Goal: Find specific page/section: Find specific page/section

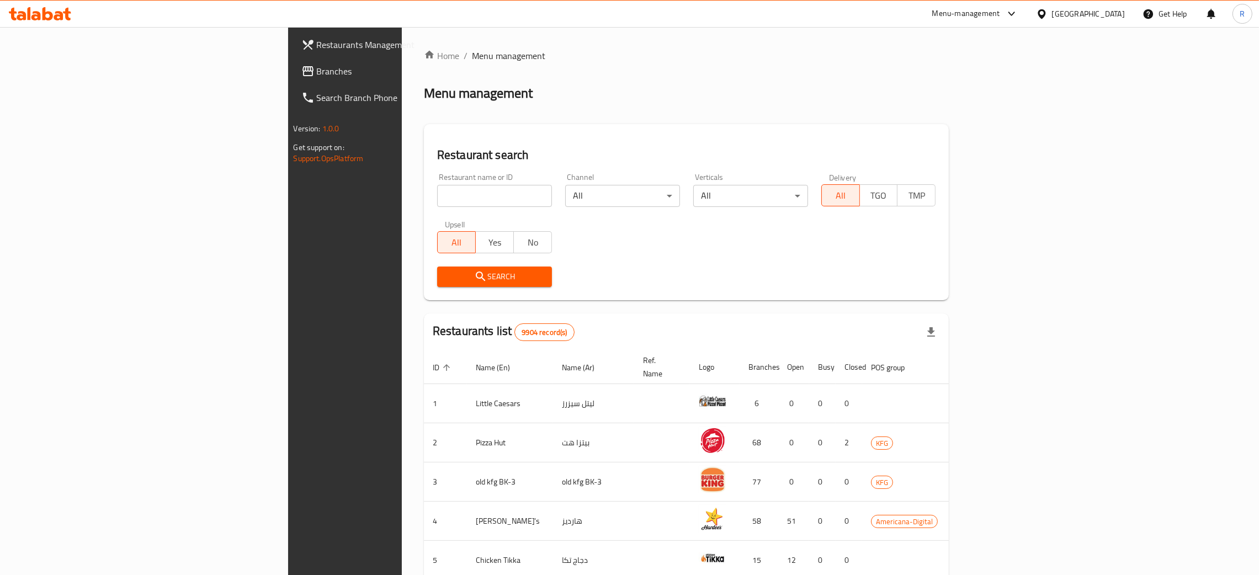
click at [437, 200] on input "search" at bounding box center [494, 196] width 115 height 22
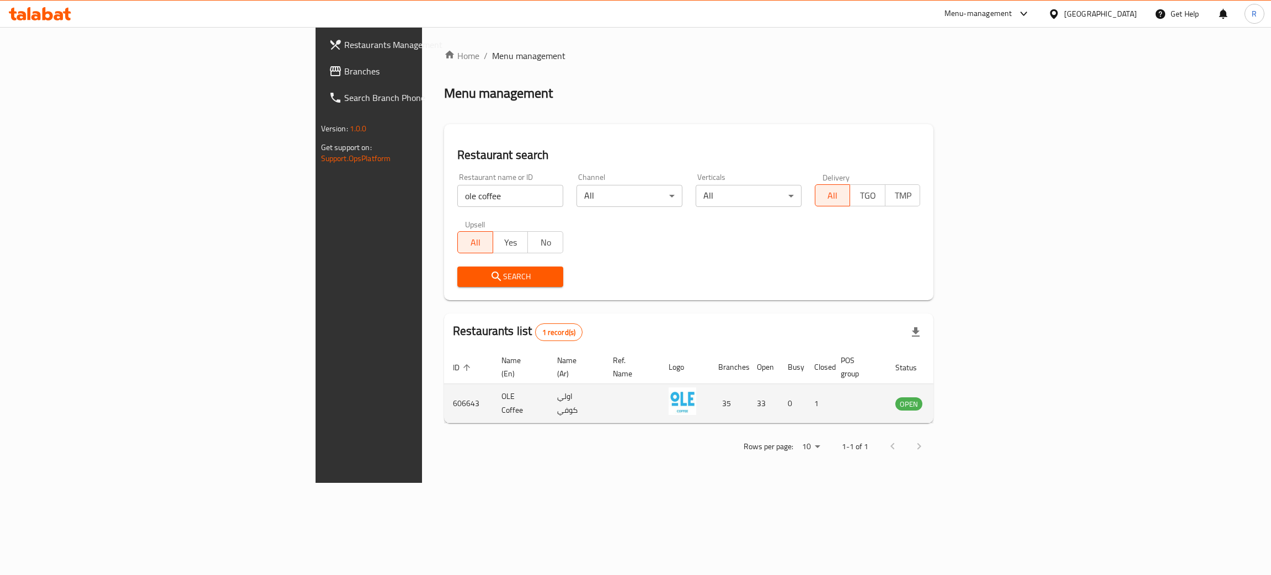
click at [444, 387] on td "606643" at bounding box center [468, 403] width 49 height 39
click at [444, 386] on td "606643" at bounding box center [468, 403] width 49 height 39
copy td "606643"
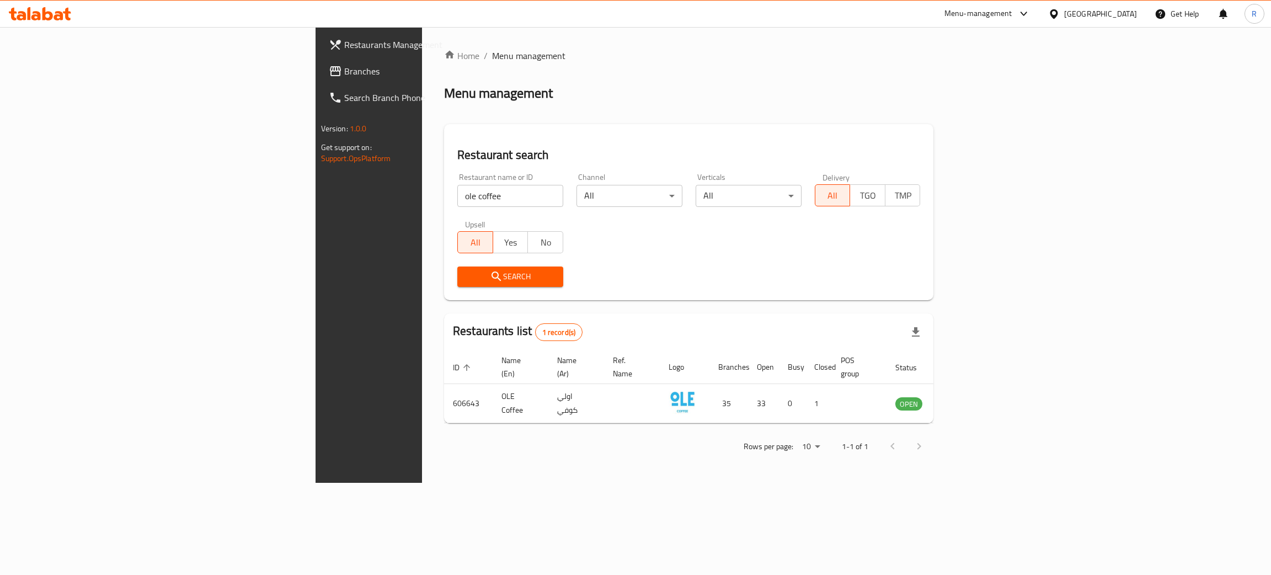
click at [457, 195] on input "ole coffee" at bounding box center [510, 196] width 106 height 22
type input "goodness"
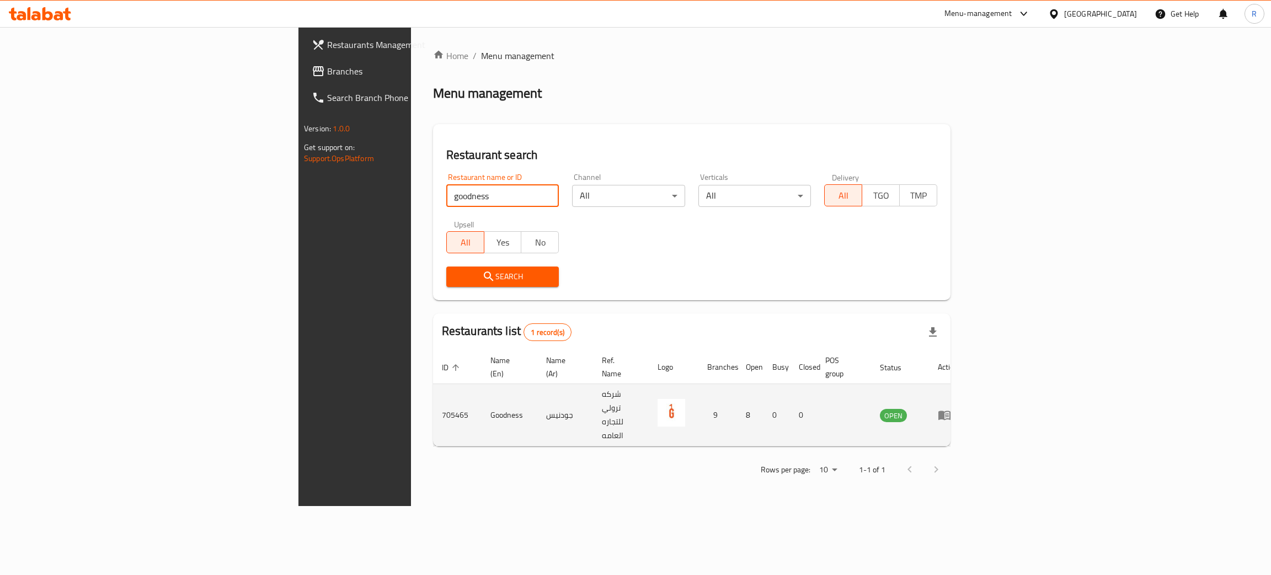
click at [433, 389] on td "705465" at bounding box center [457, 415] width 49 height 62
copy td "705465"
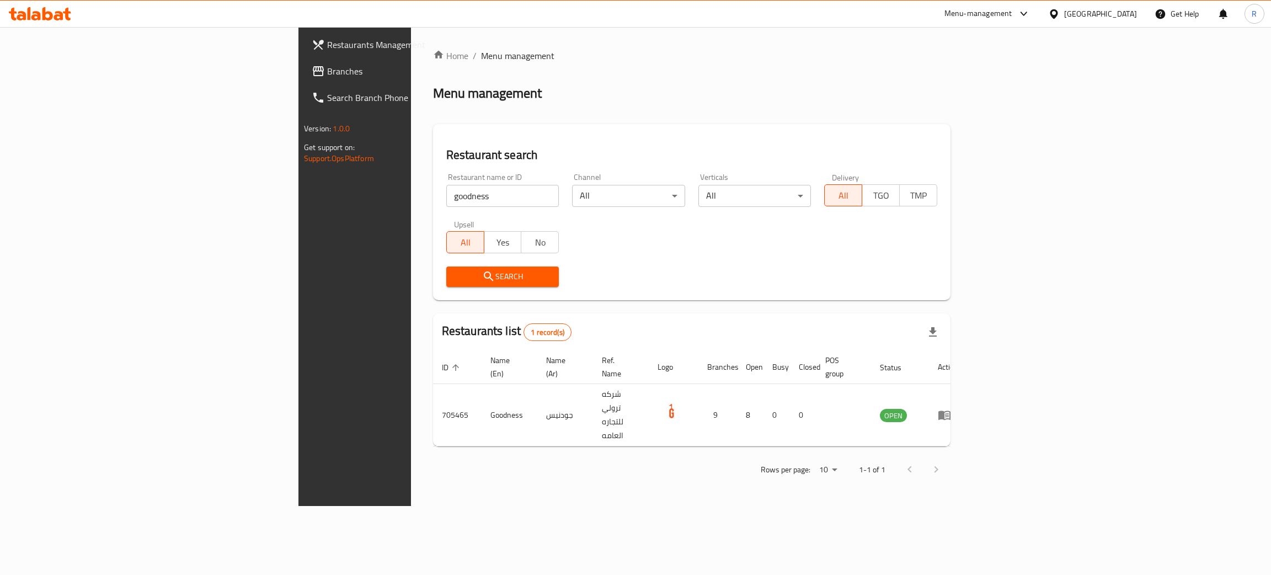
click at [1040, 6] on div "Menu-management" at bounding box center [988, 14] width 104 height 26
drag, startPoint x: 999, startPoint y: 23, endPoint x: 1026, endPoint y: 25, distance: 27.1
click at [999, 22] on div "Menu-management" at bounding box center [988, 14] width 104 height 26
click at [1013, 17] on div "Menu-management" at bounding box center [979, 13] width 68 height 13
click at [968, 84] on div "Agent Campaigns Center" at bounding box center [965, 73] width 101 height 25
